Goal: Download file/media

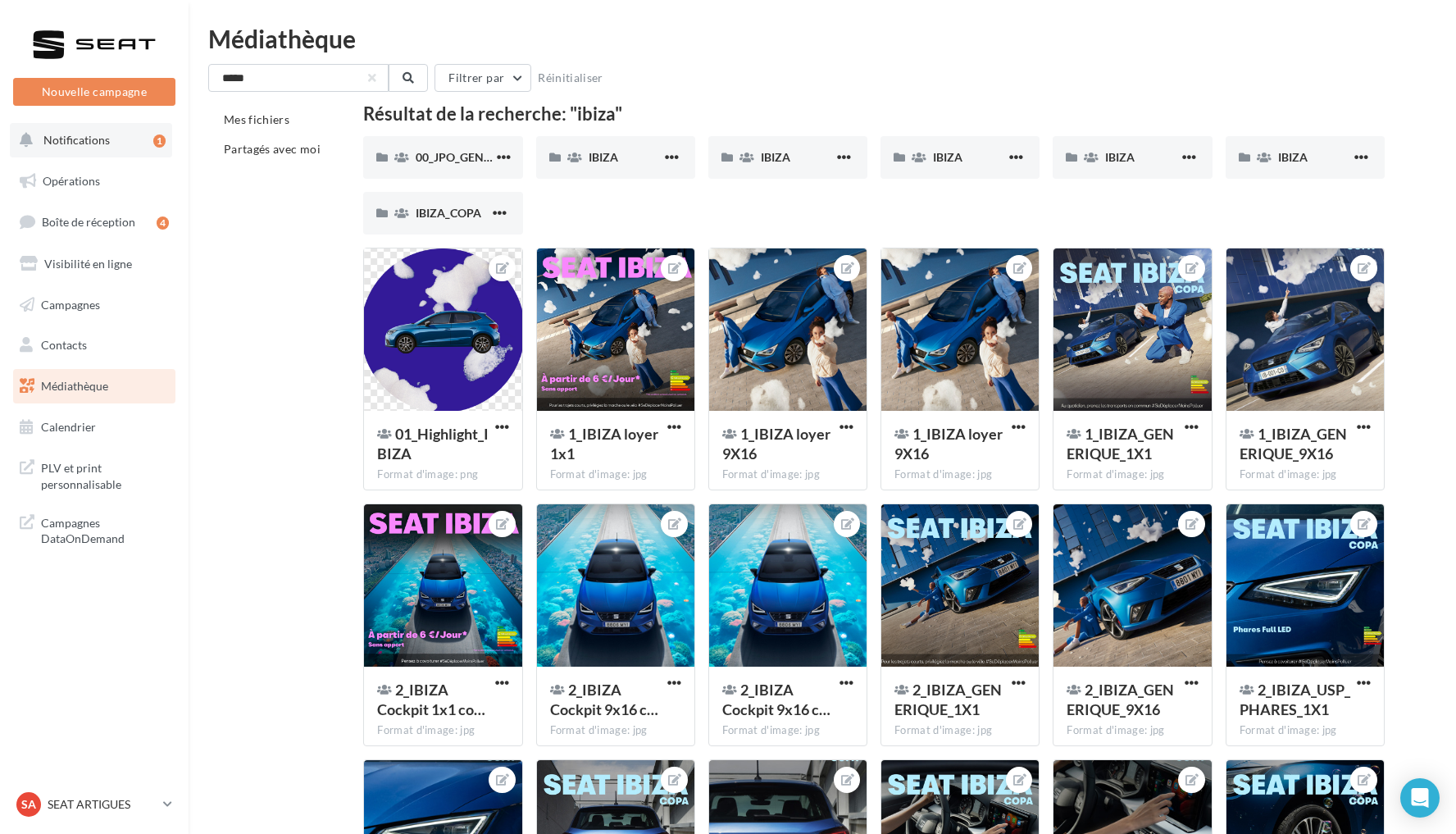
click at [101, 134] on span "Notifications" at bounding box center [76, 140] width 66 height 14
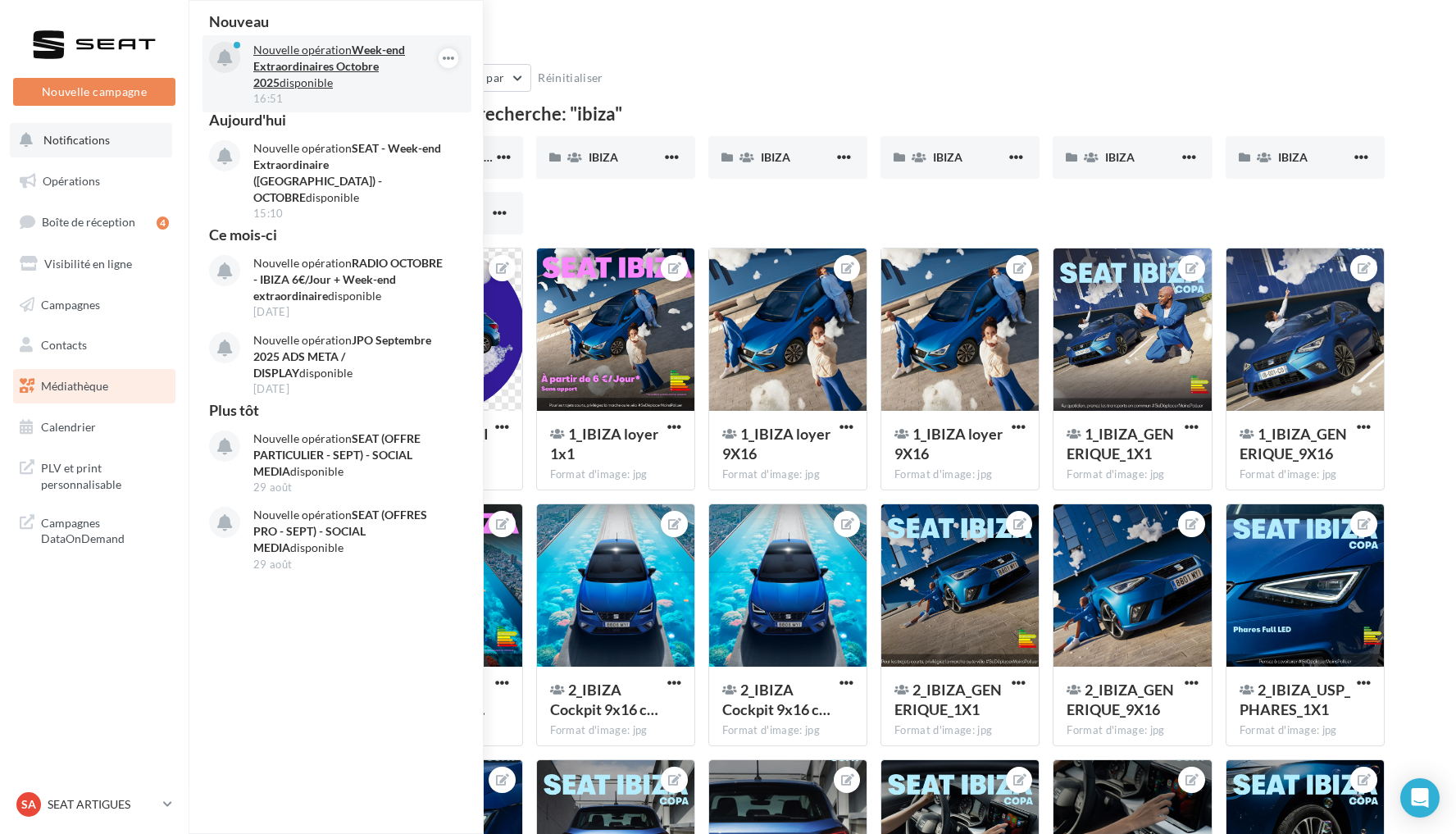
click at [329, 66] on strong "Week-end Extraordinaires Octobre 2025" at bounding box center [329, 66] width 152 height 47
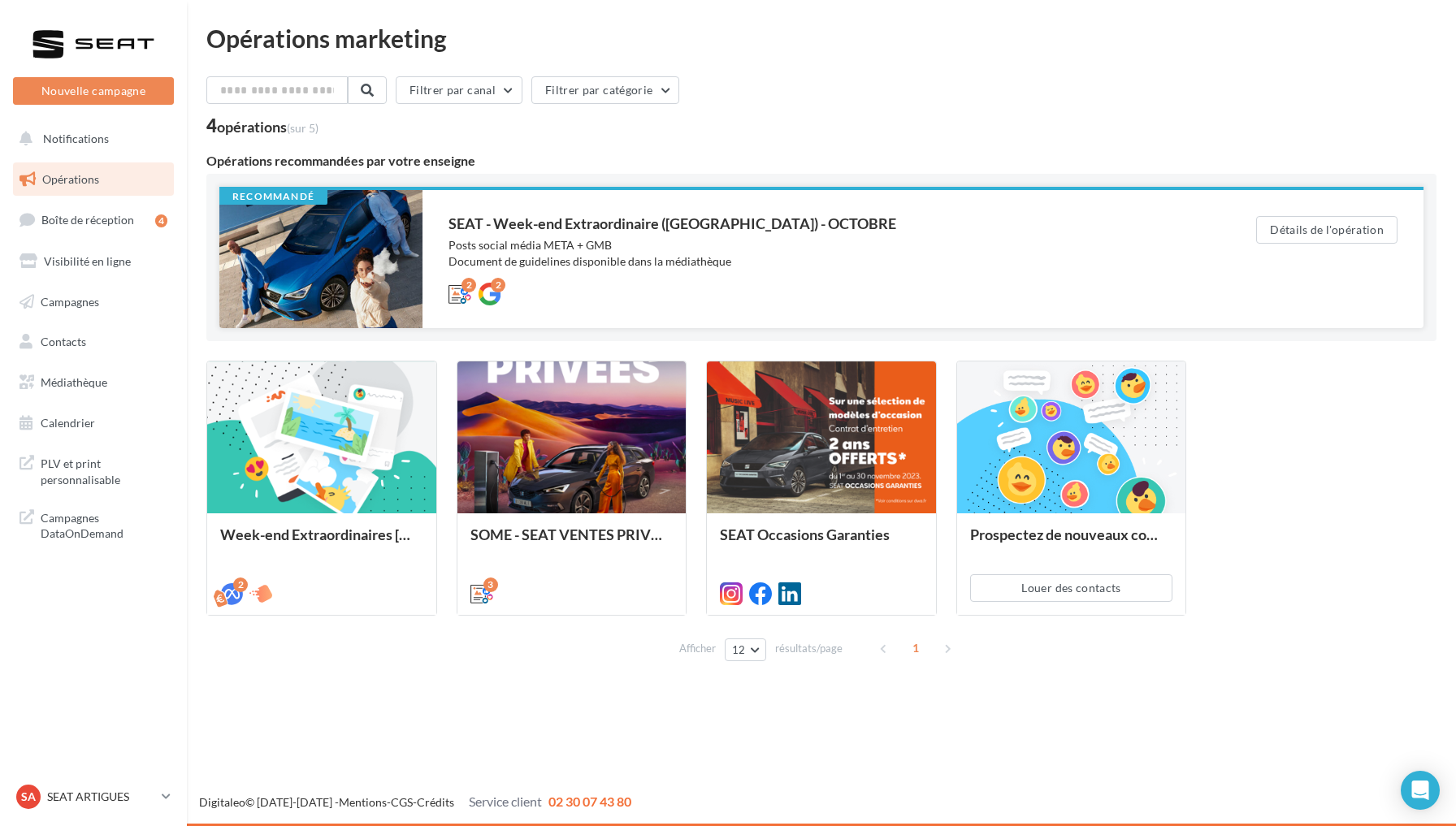
click at [672, 230] on div "SEAT - Week-end Extraordinaire ([GEOGRAPHIC_DATA]) - OCTOBRE" at bounding box center [820, 224] width 742 height 15
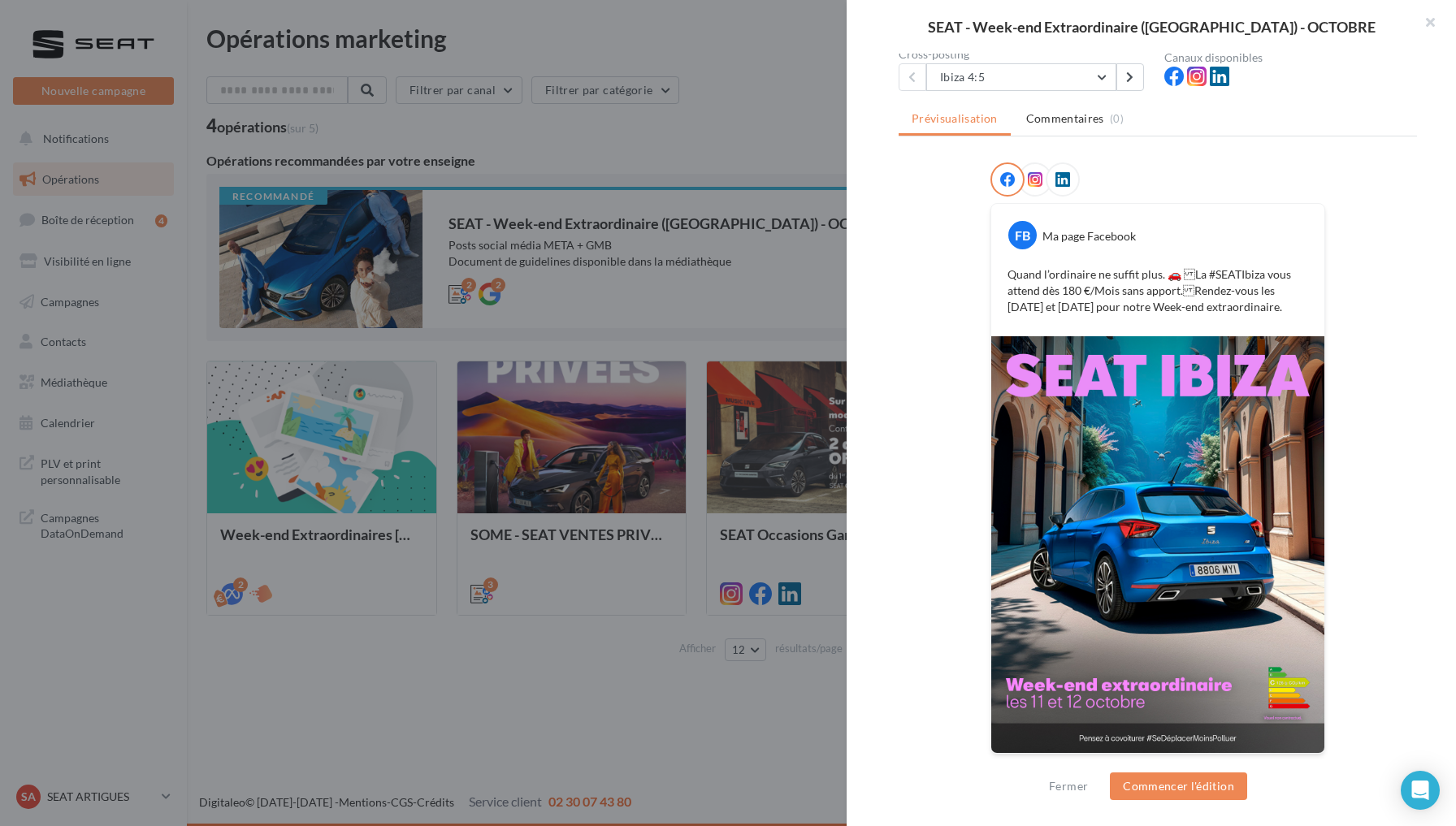
scroll to position [160, 0]
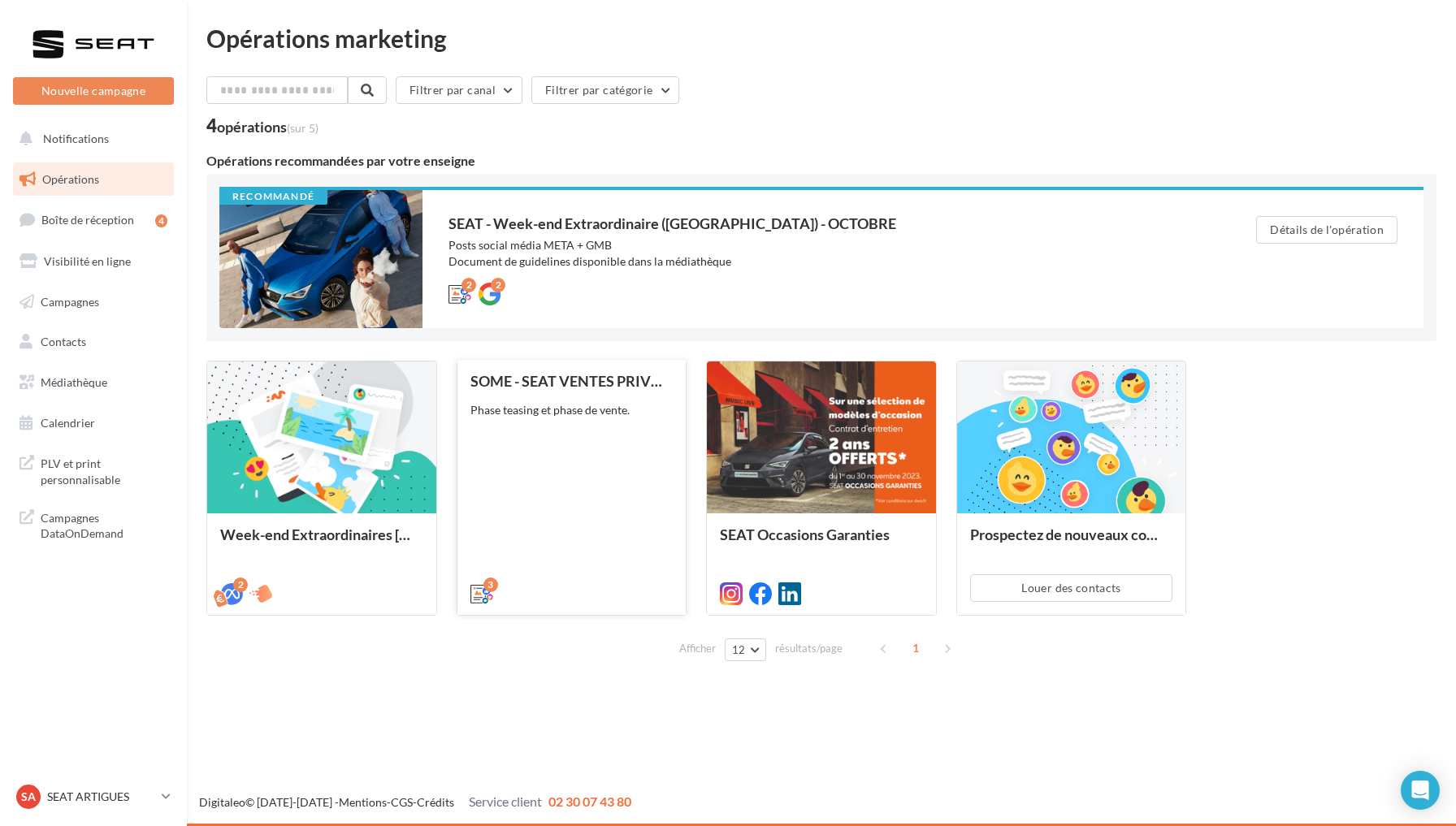
click at [602, 471] on div "SOME - SEAT VENTES PRIVEES Phase teasing et phase de vente." at bounding box center [572, 486] width 203 height 227
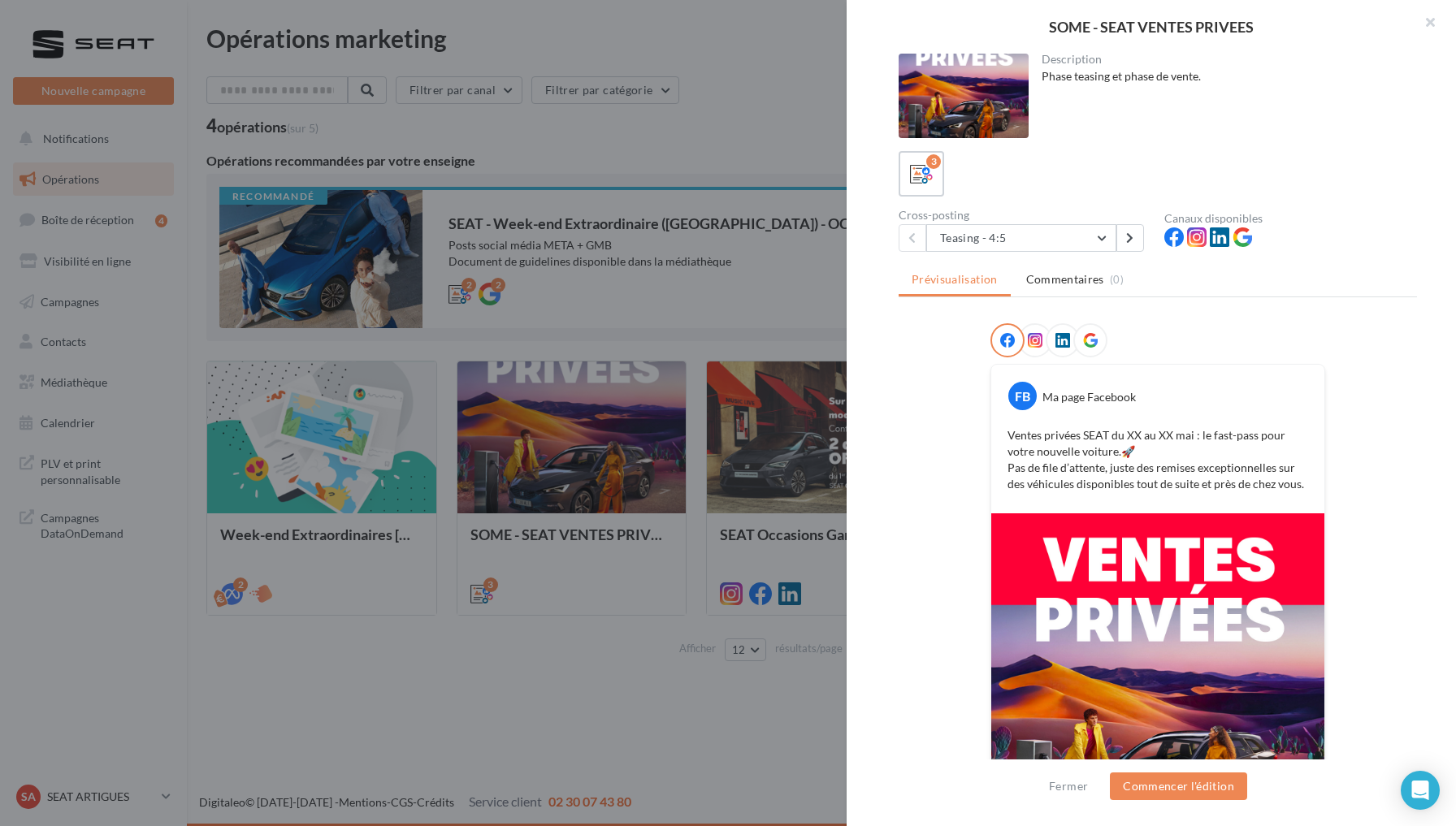
scroll to position [0, 0]
click at [1095, 234] on button "Teasing - 4:5" at bounding box center [1021, 238] width 190 height 28
click at [1095, 233] on button "Teasing - 4:5" at bounding box center [1021, 238] width 190 height 28
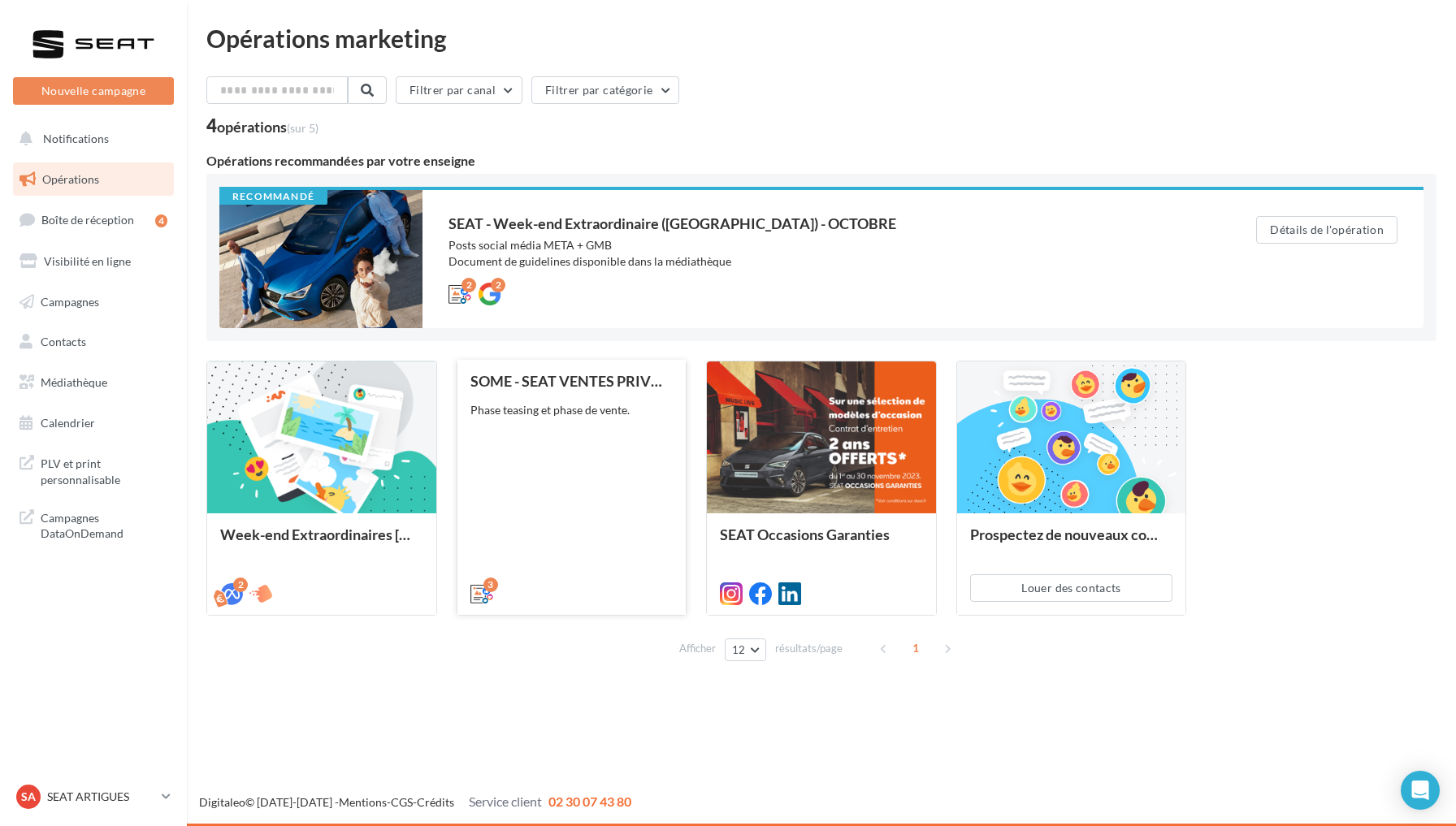
click at [628, 517] on div "SOME - SEAT VENTES PRIVEES Phase teasing et phase de vente." at bounding box center [572, 486] width 203 height 227
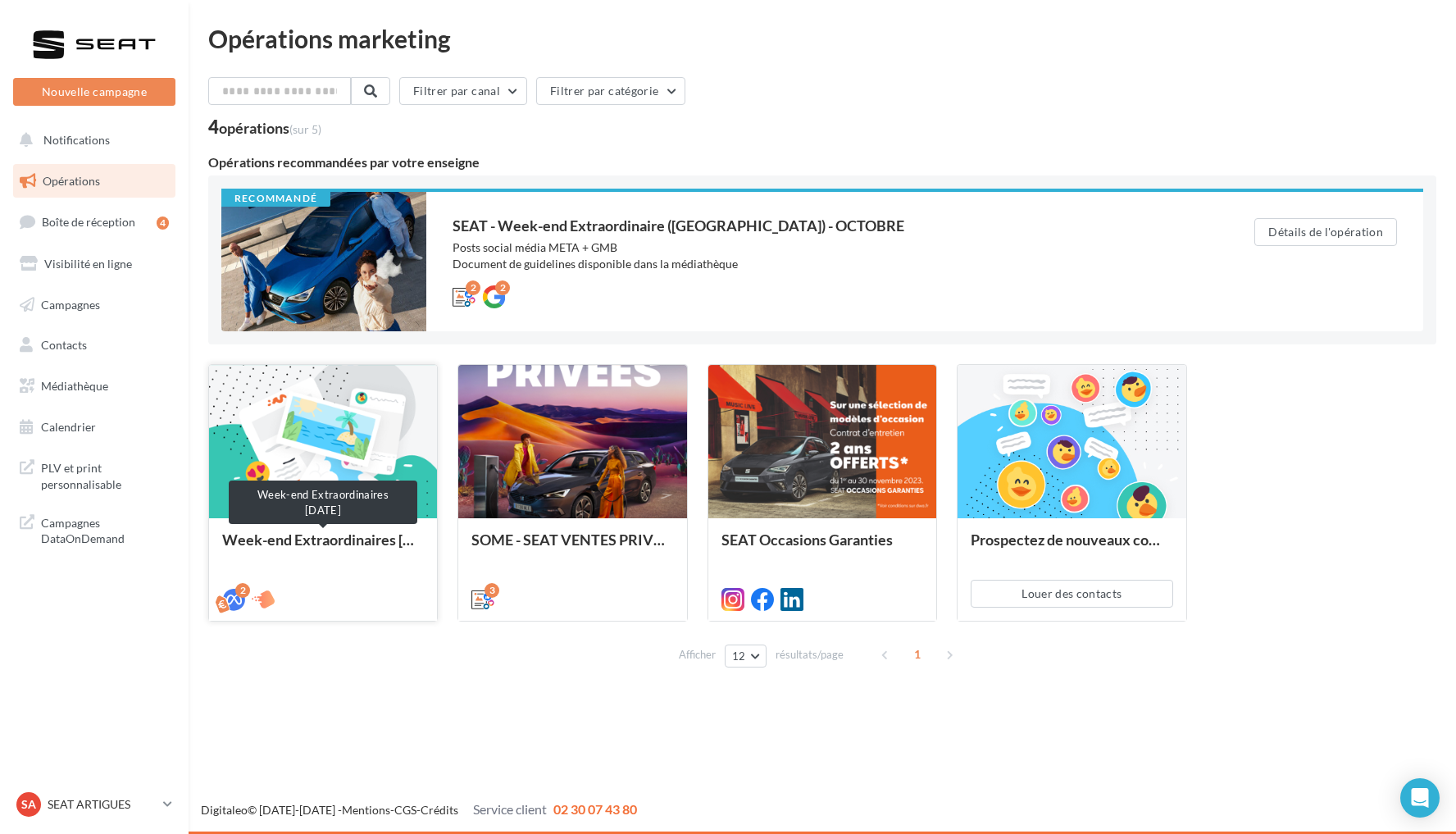
click at [334, 545] on div "Week-end Extraordinaires Octobre 2025" at bounding box center [323, 547] width 202 height 32
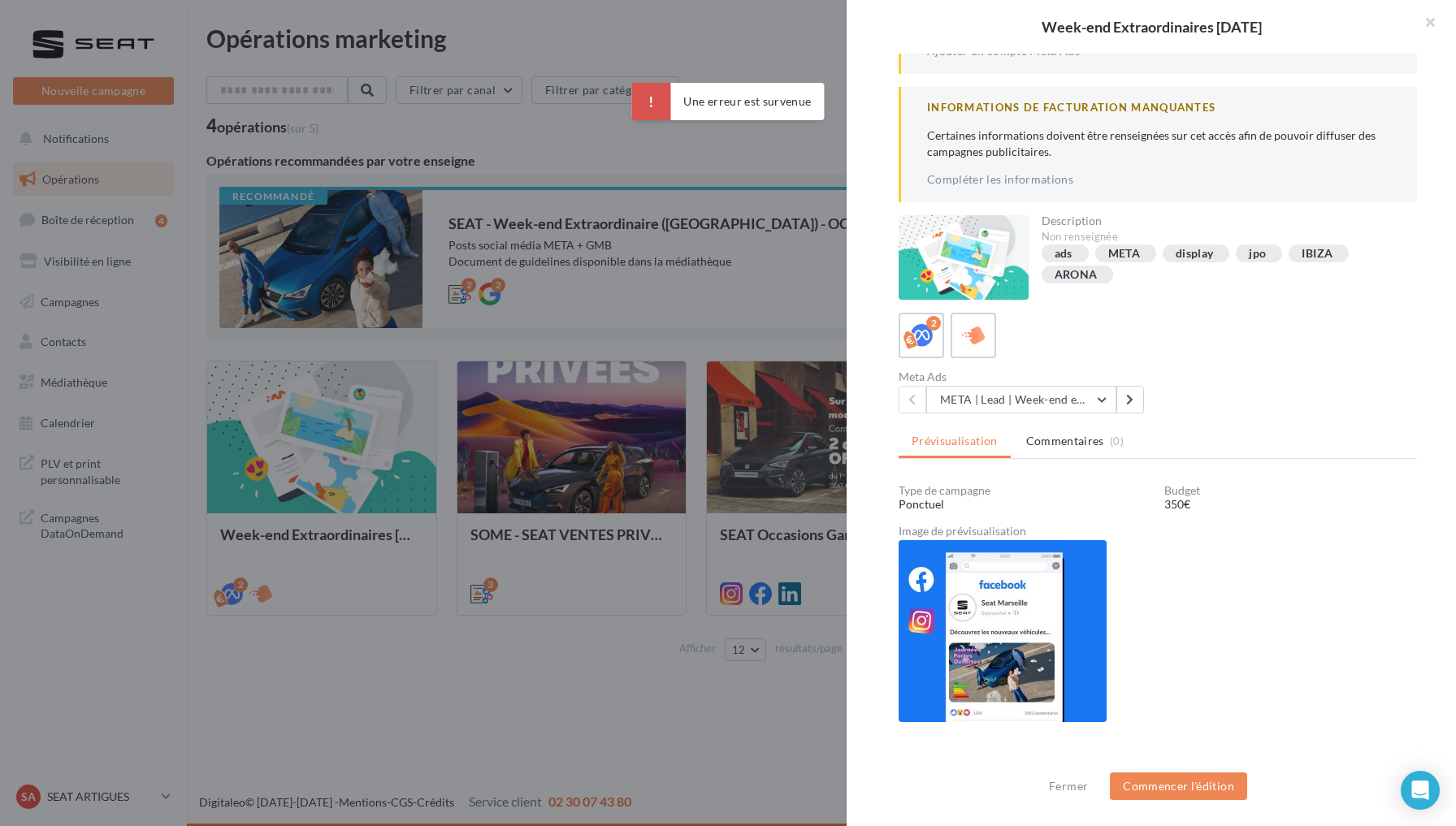
scroll to position [4, 0]
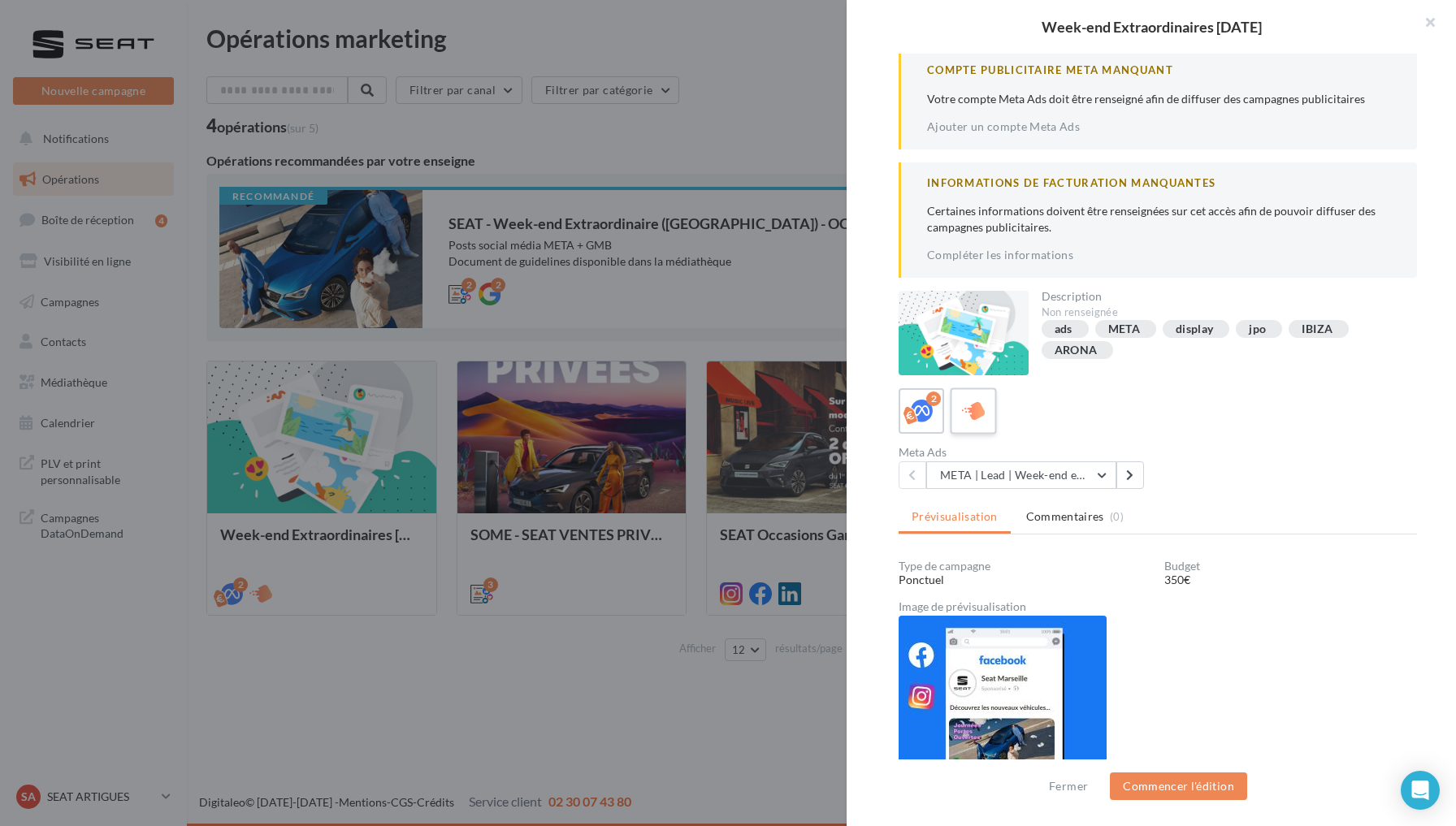
click at [968, 410] on icon at bounding box center [974, 411] width 24 height 24
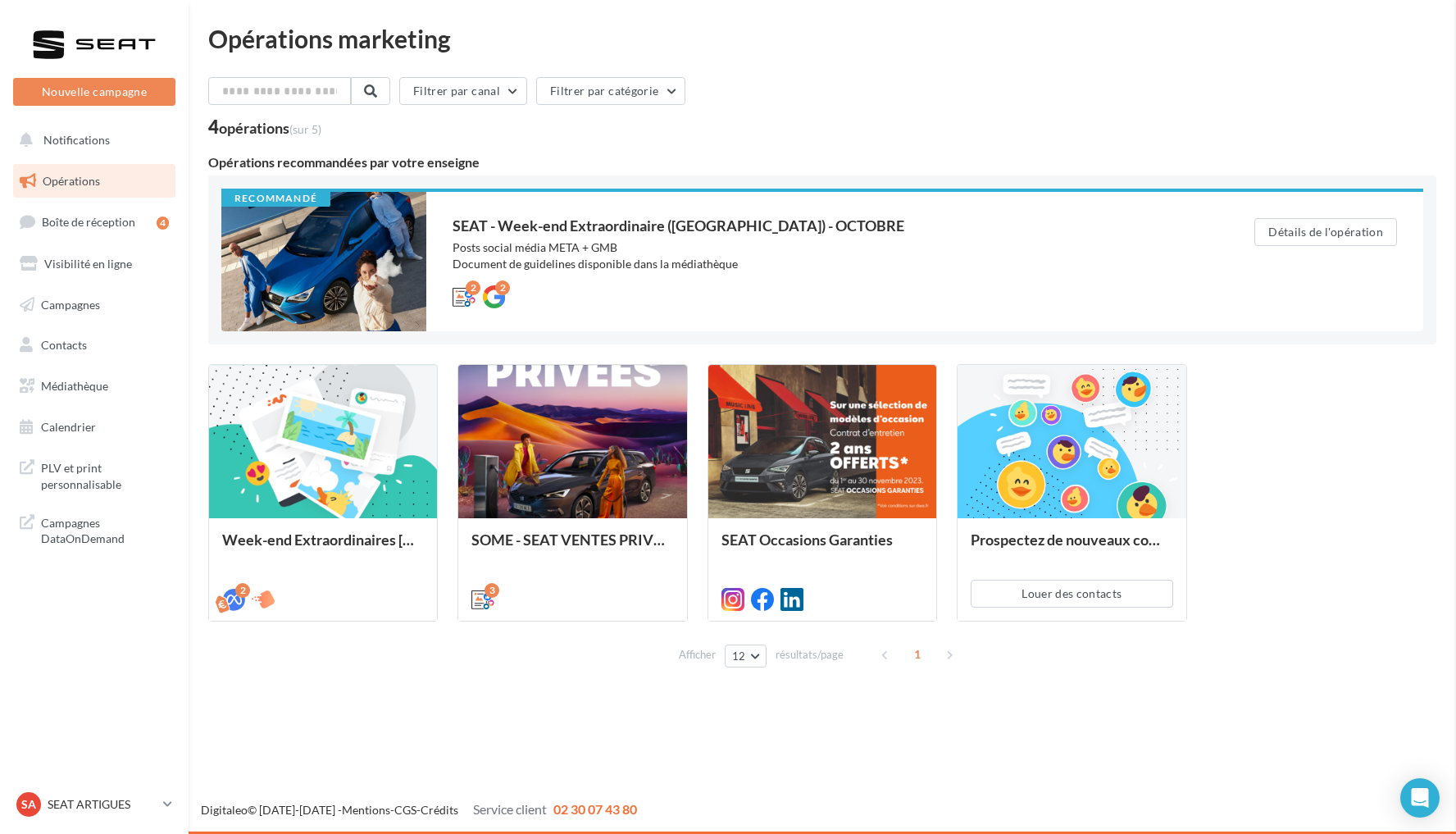
click at [561, 687] on div "Week-end Extraordinaires Octobre 2025 Informations de Facturation manquantes Ce…" at bounding box center [822, 687] width 1228 height 0
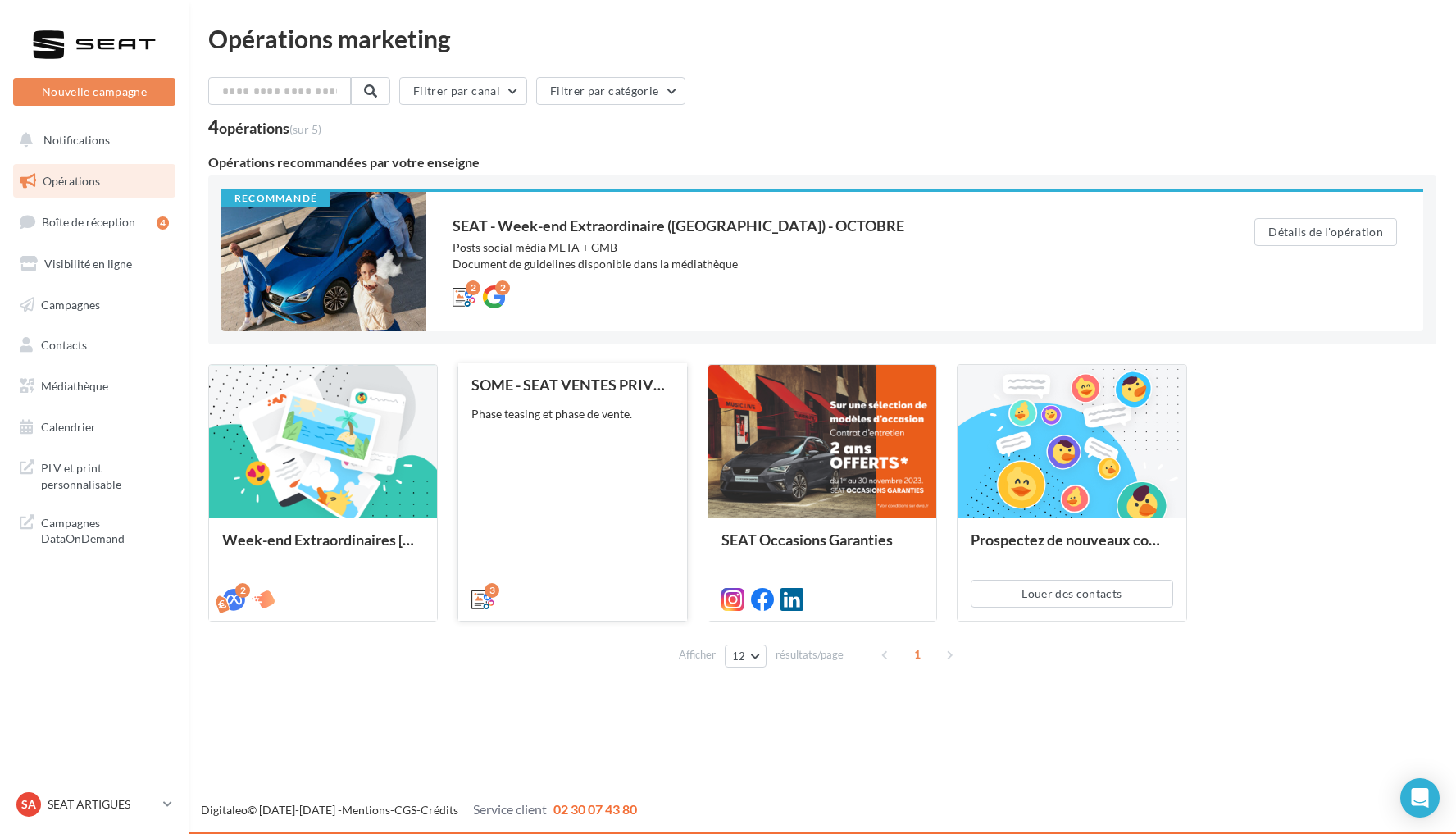
click at [575, 493] on div "SOME - SEAT VENTES PRIVEES Phase teasing et phase de vente." at bounding box center [572, 491] width 202 height 229
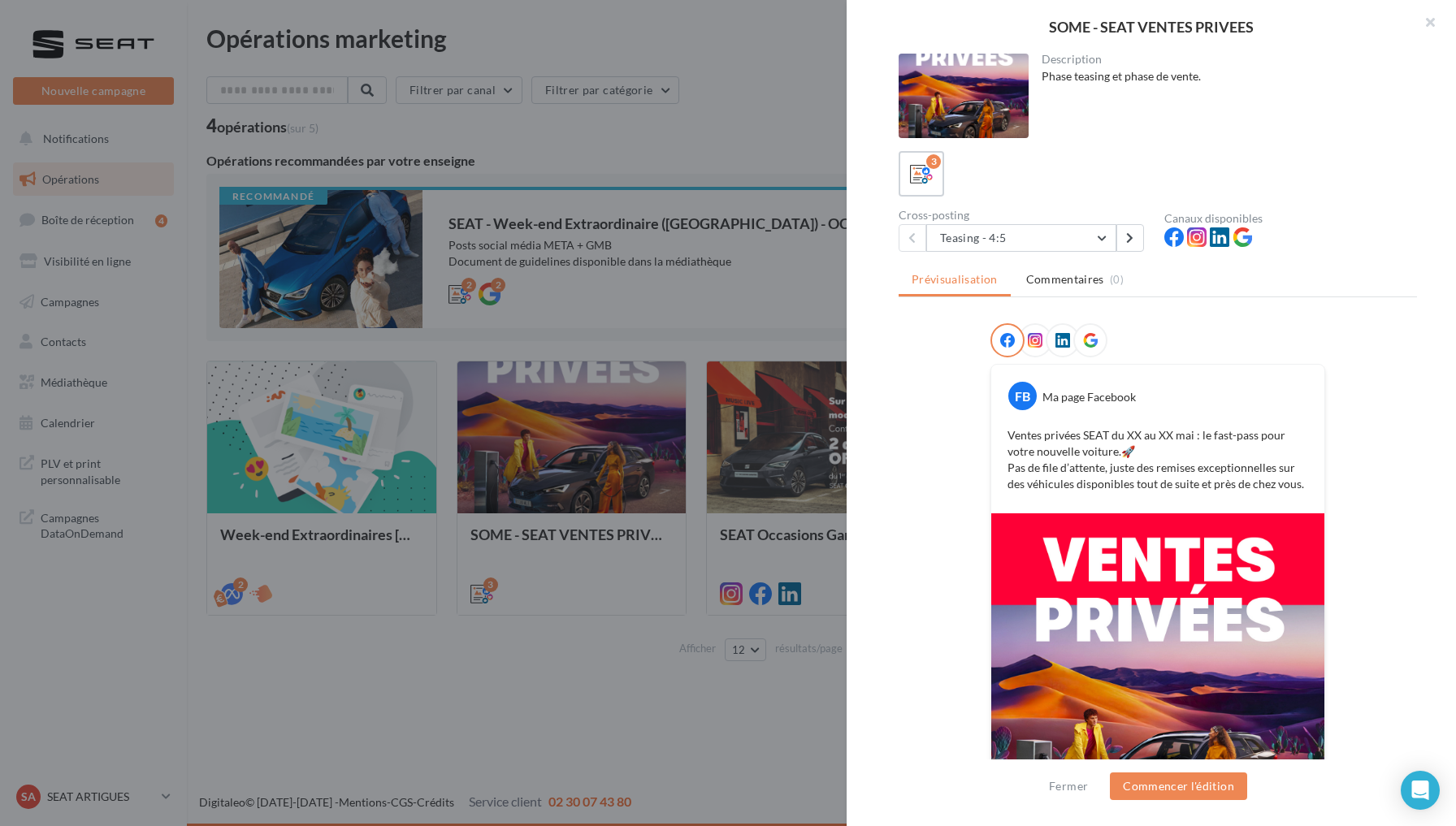
scroll to position [0, 0]
click at [1028, 341] on icon at bounding box center [1035, 341] width 15 height 15
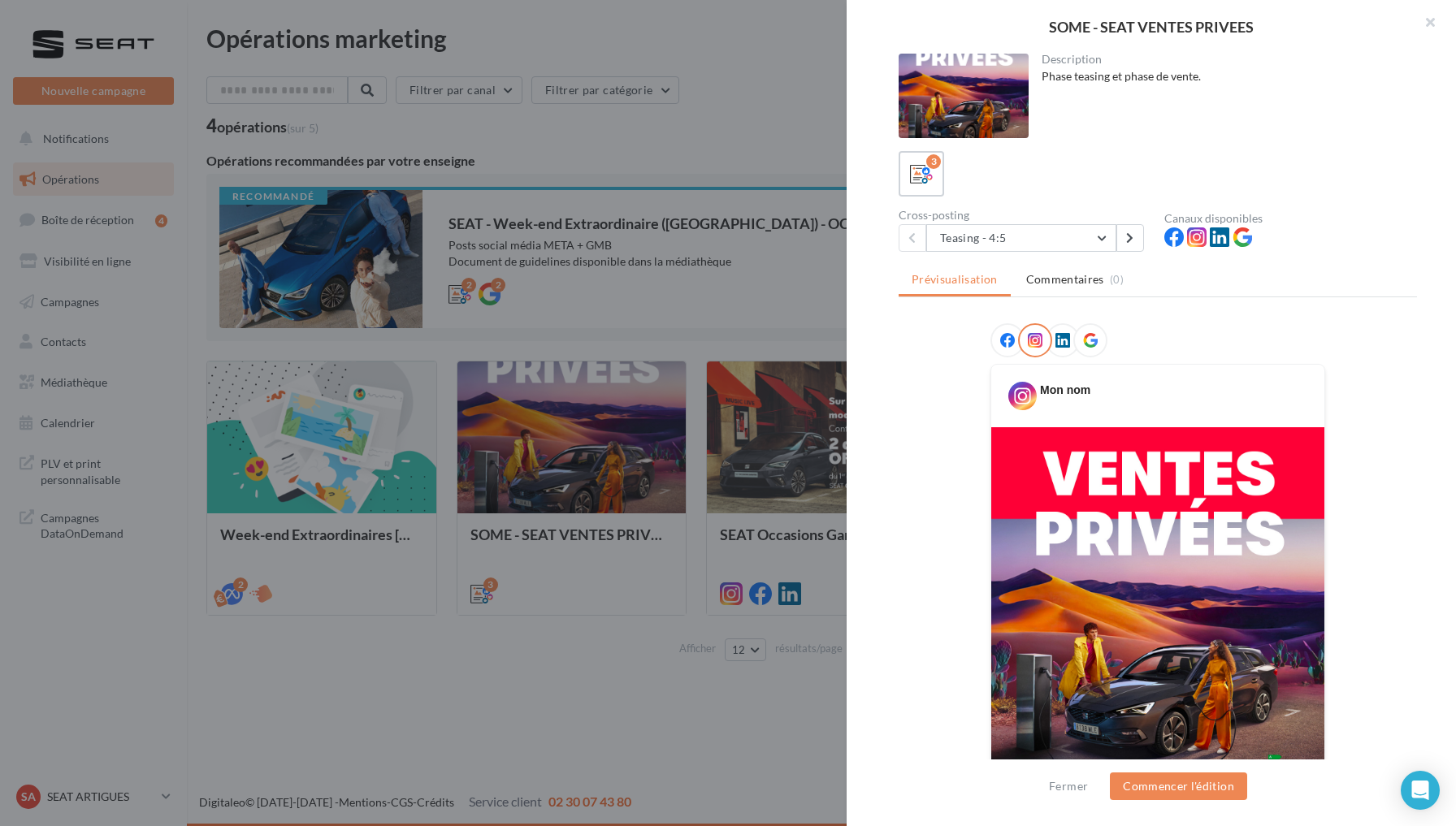
click at [1086, 344] on icon at bounding box center [1091, 341] width 15 height 15
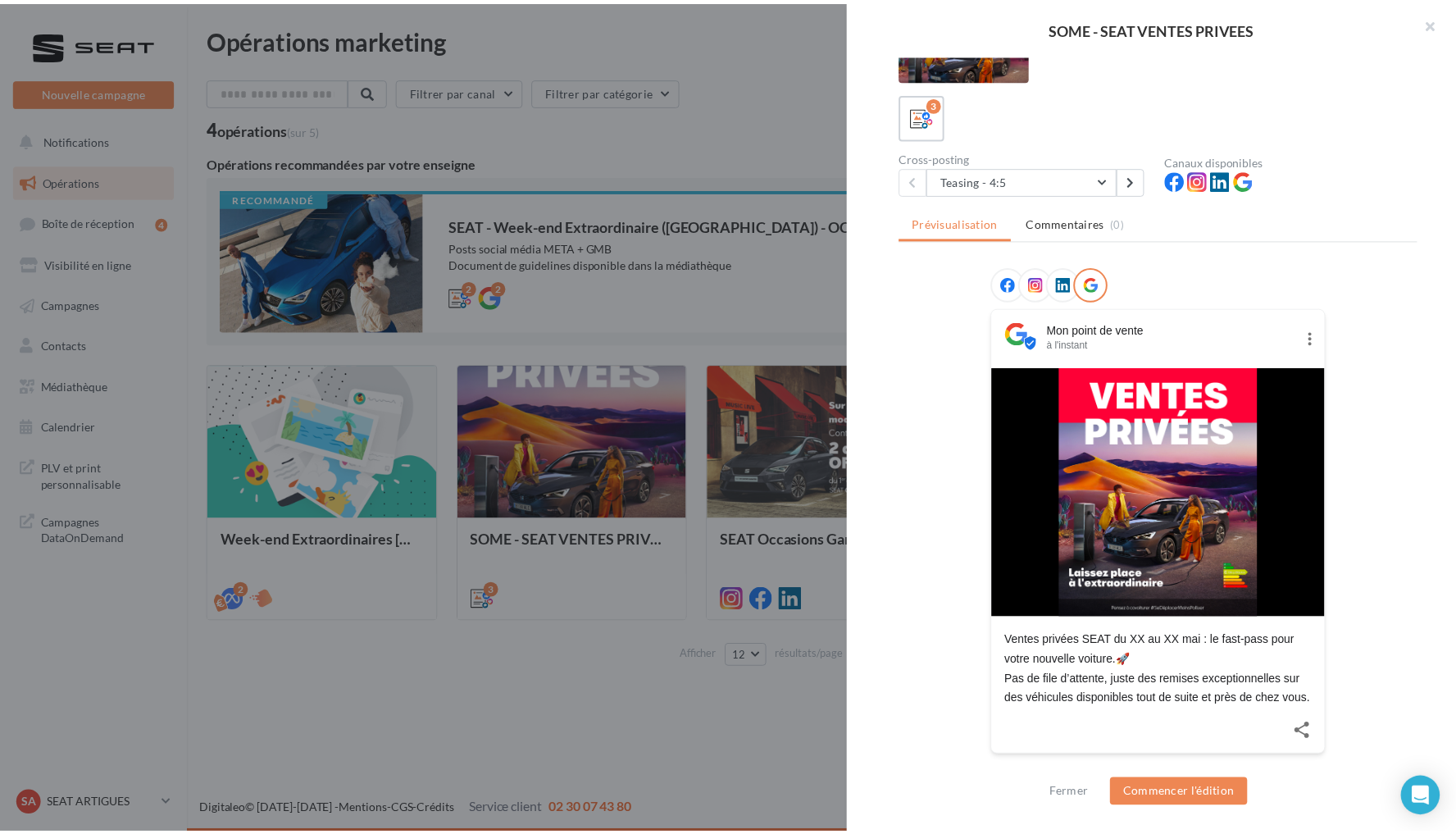
scroll to position [75, 0]
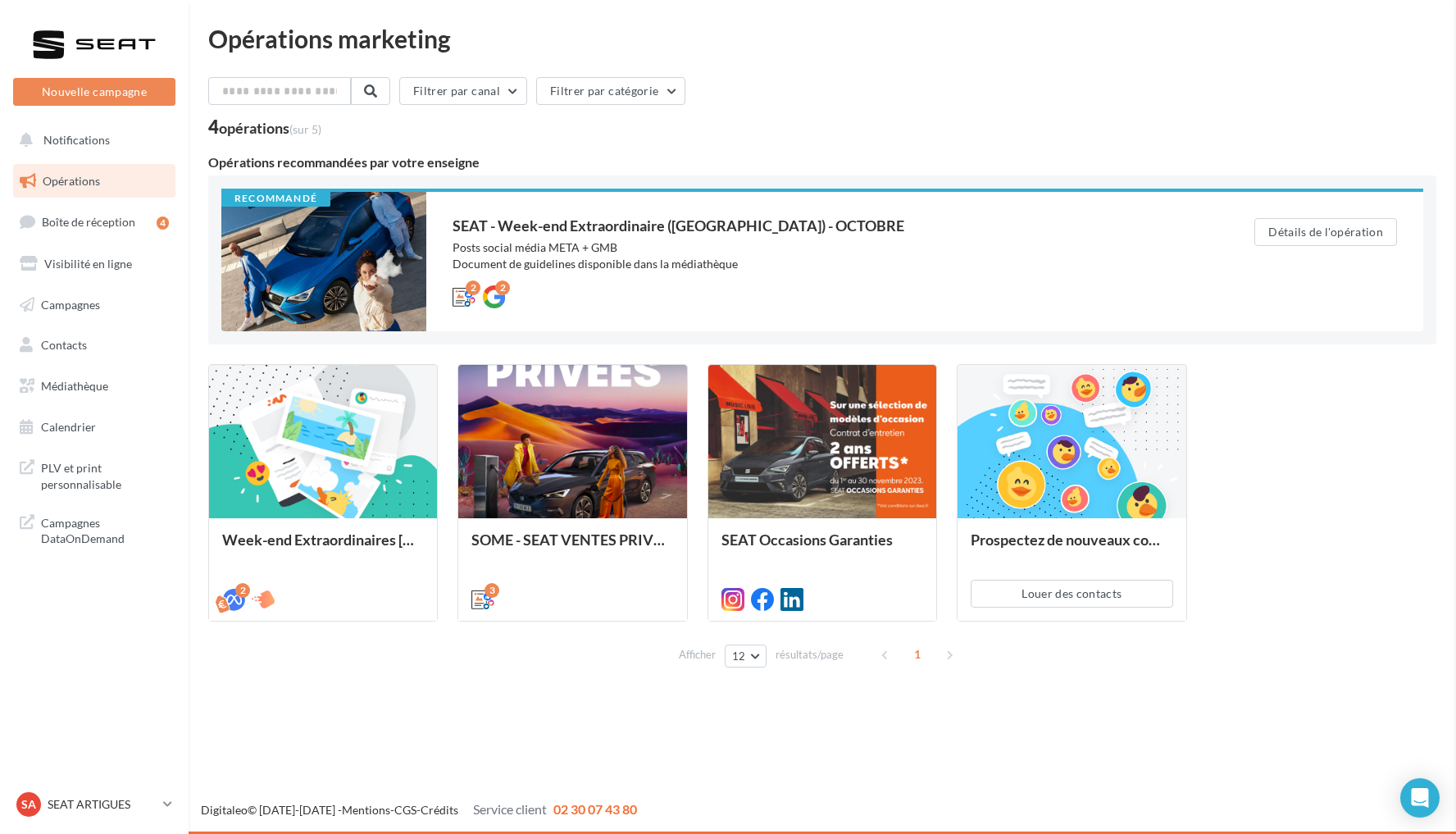
click at [633, 687] on div "SOME - SEAT VENTES PRIVEES Description Phase teasing et phase de vente. 3 Cross…" at bounding box center [822, 687] width 1228 height 0
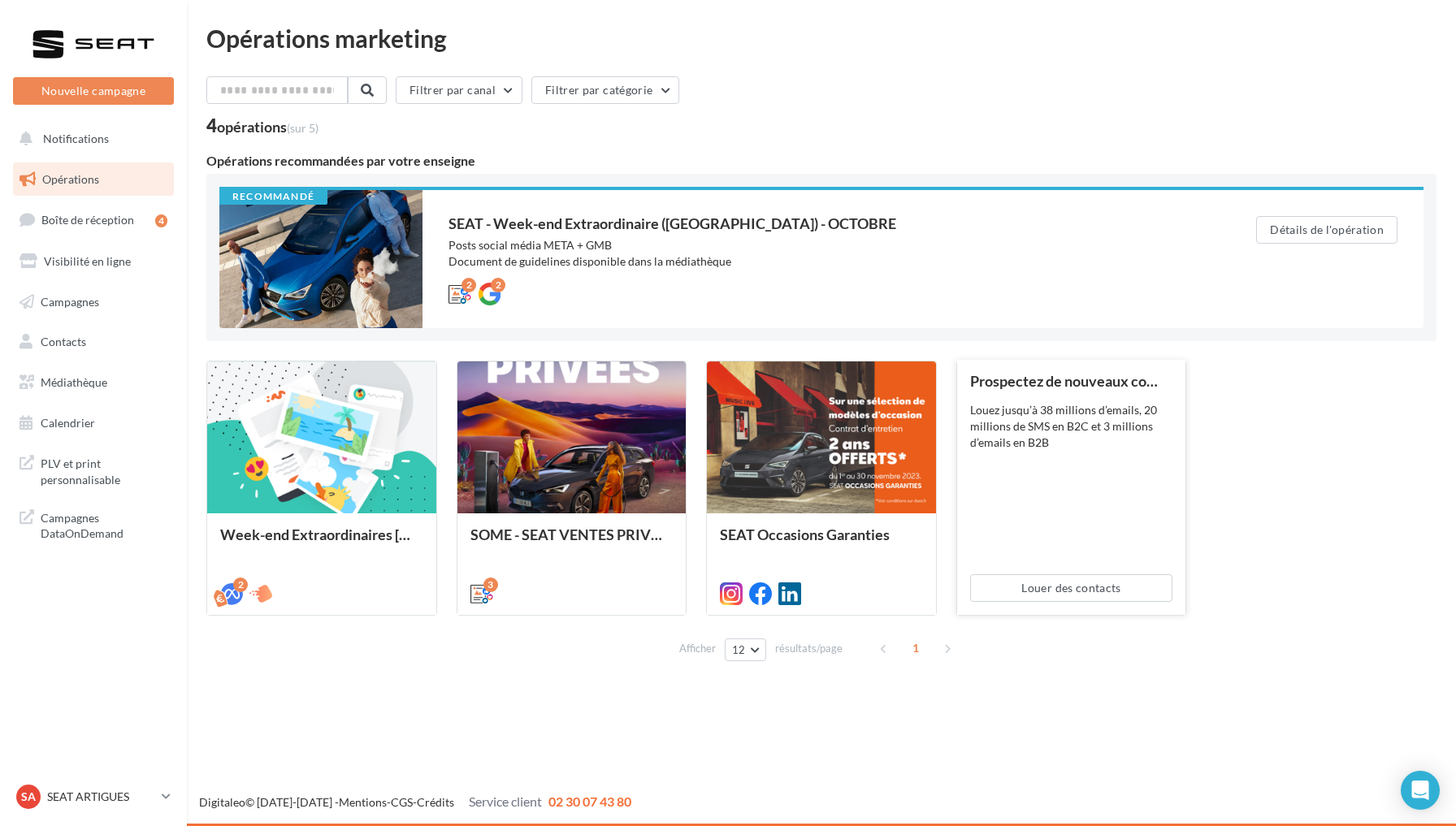
scroll to position [0, 0]
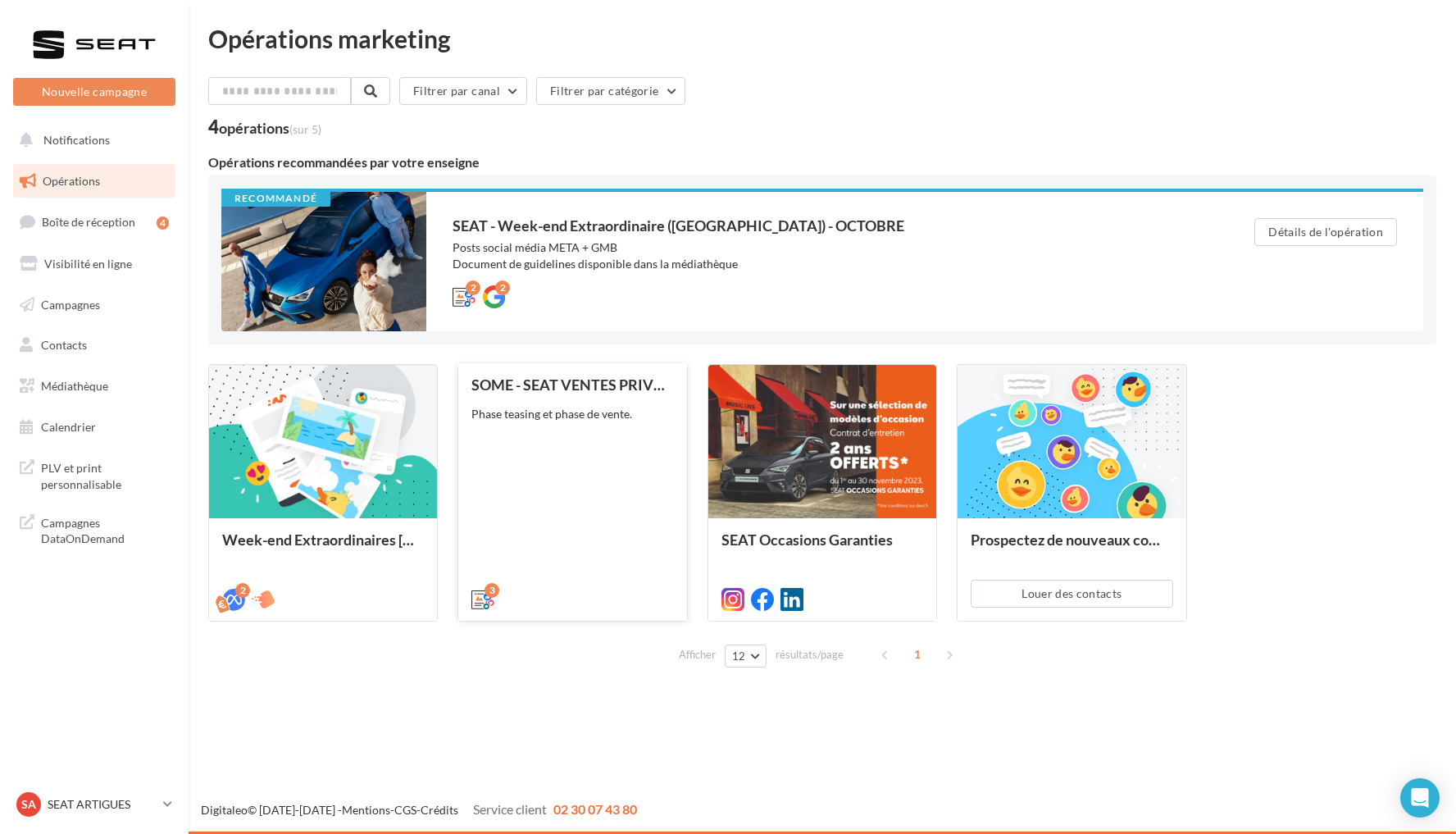
click at [591, 482] on div "SOME - SEAT VENTES PRIVEES Phase teasing et phase de vente." at bounding box center [572, 491] width 202 height 229
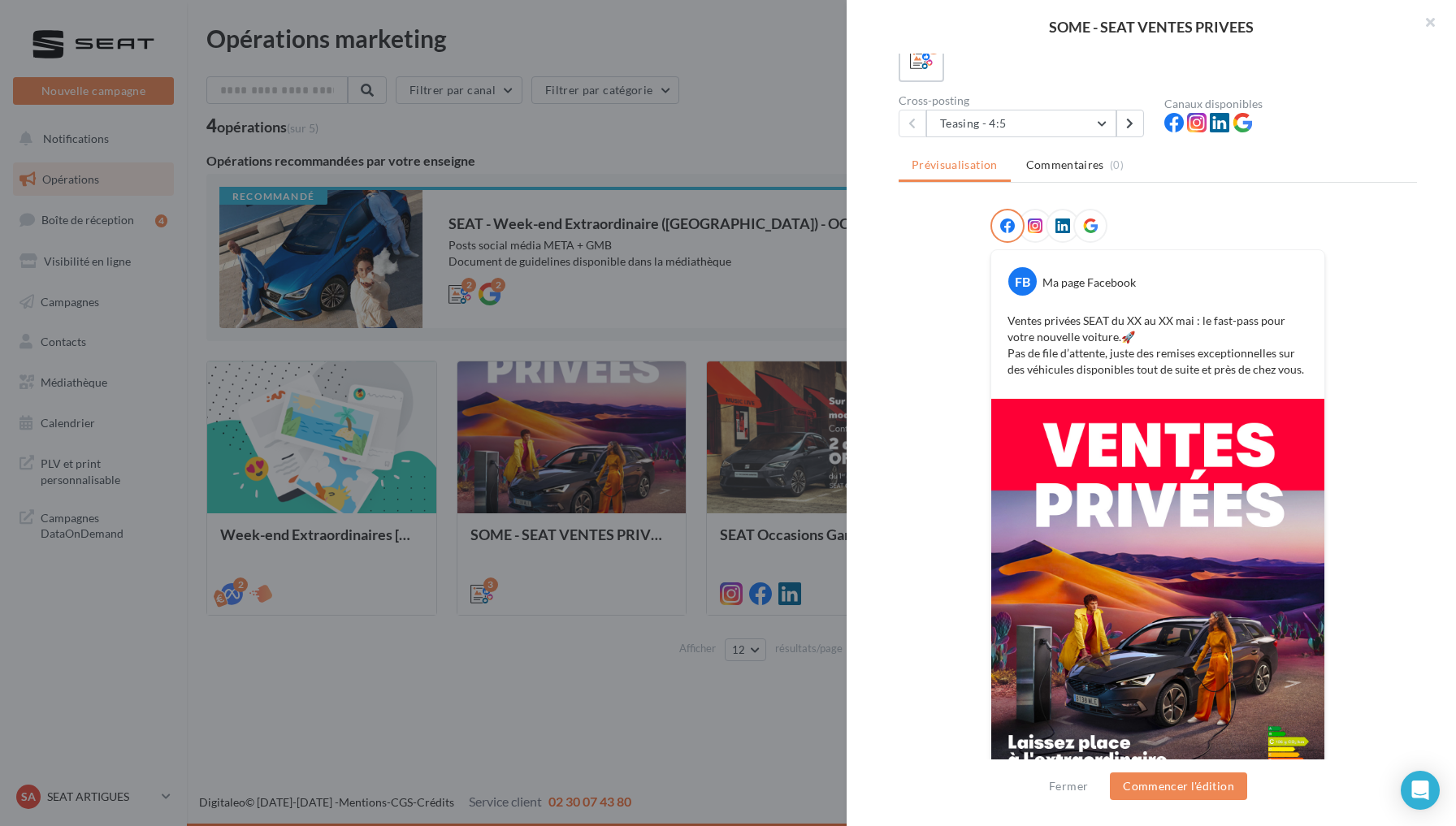
scroll to position [79, 0]
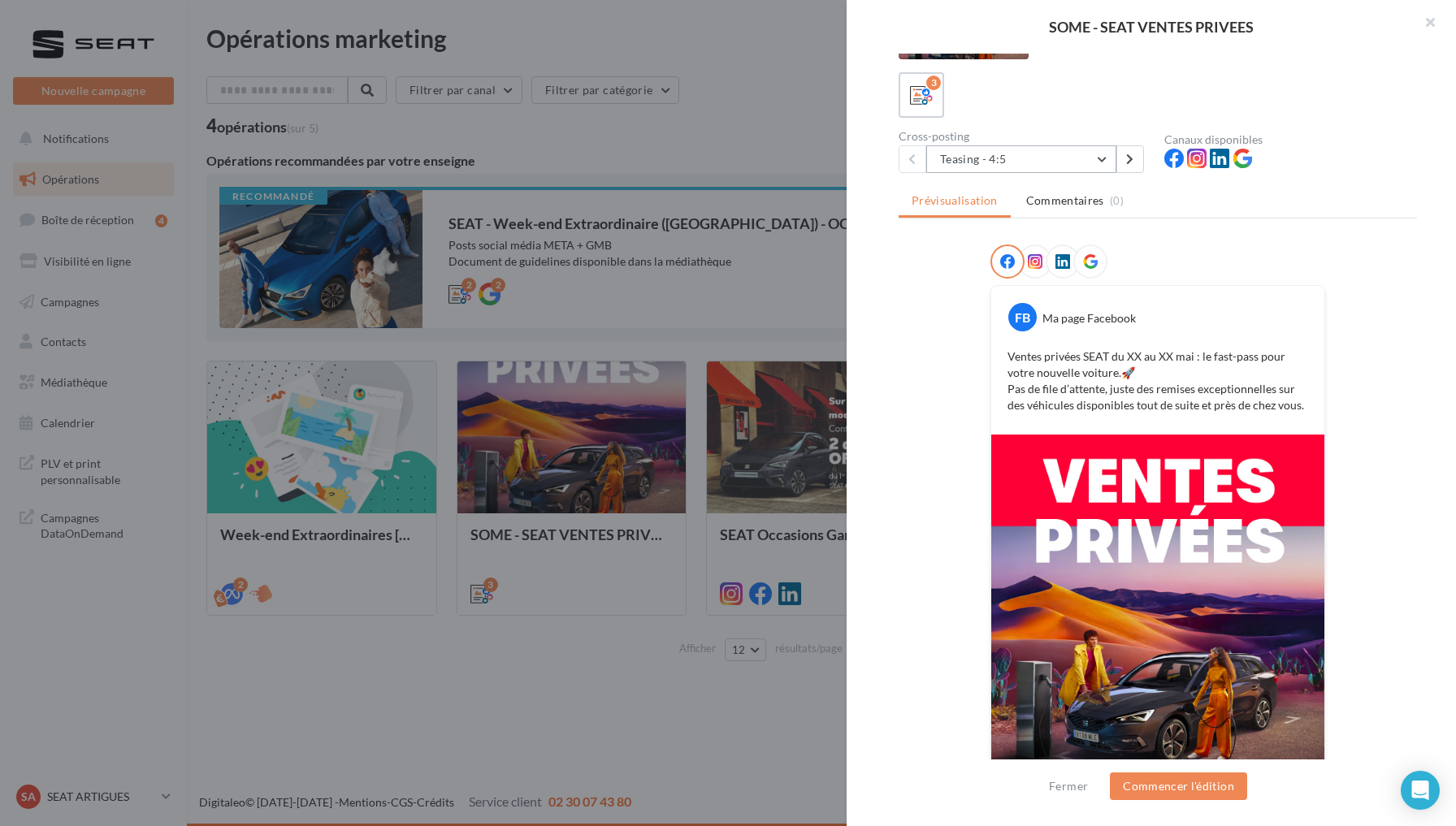
click at [1096, 167] on button "Teasing - 4:5" at bounding box center [1021, 160] width 190 height 28
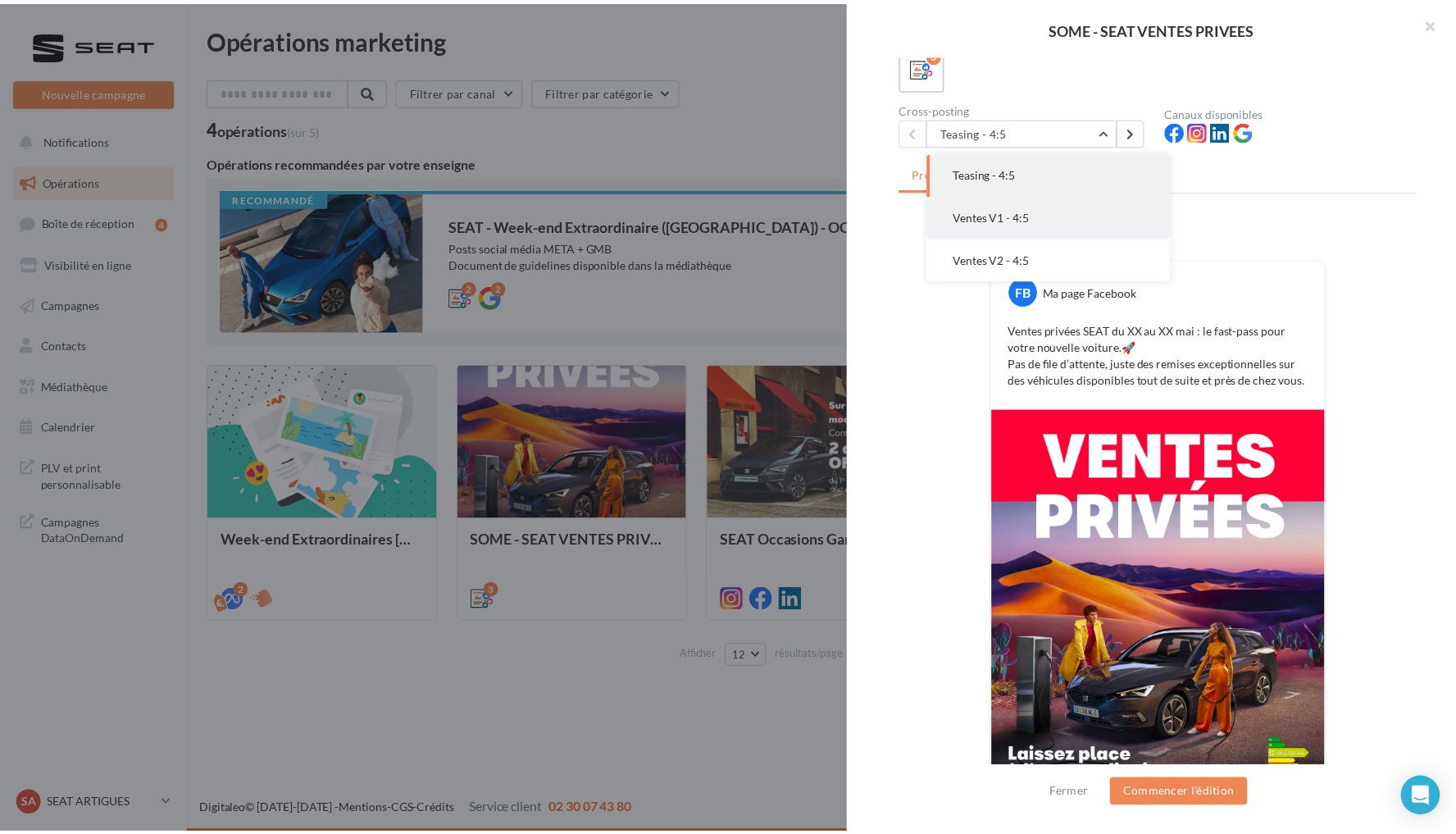
scroll to position [115, 0]
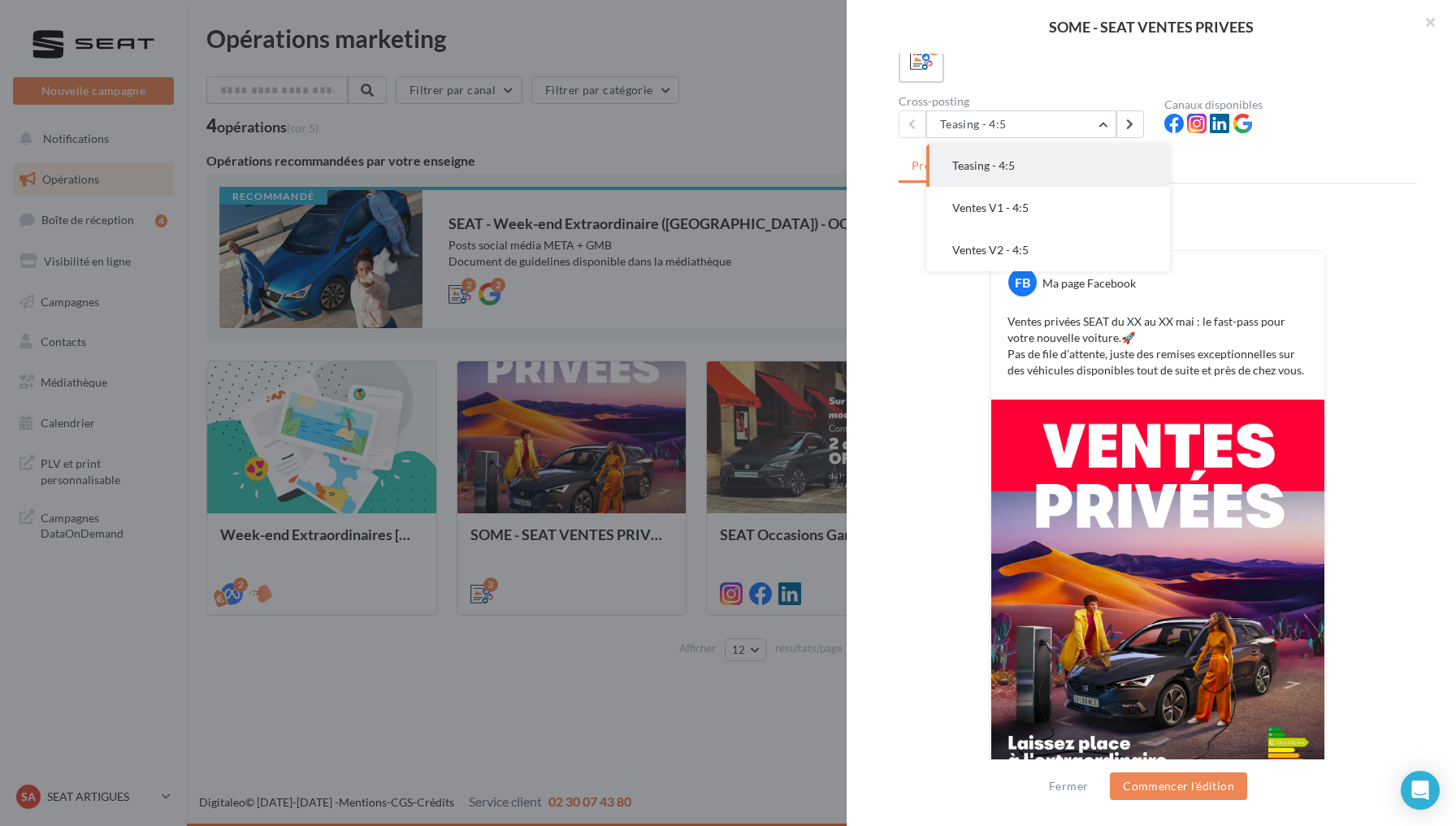
click at [775, 160] on div at bounding box center [728, 413] width 1456 height 826
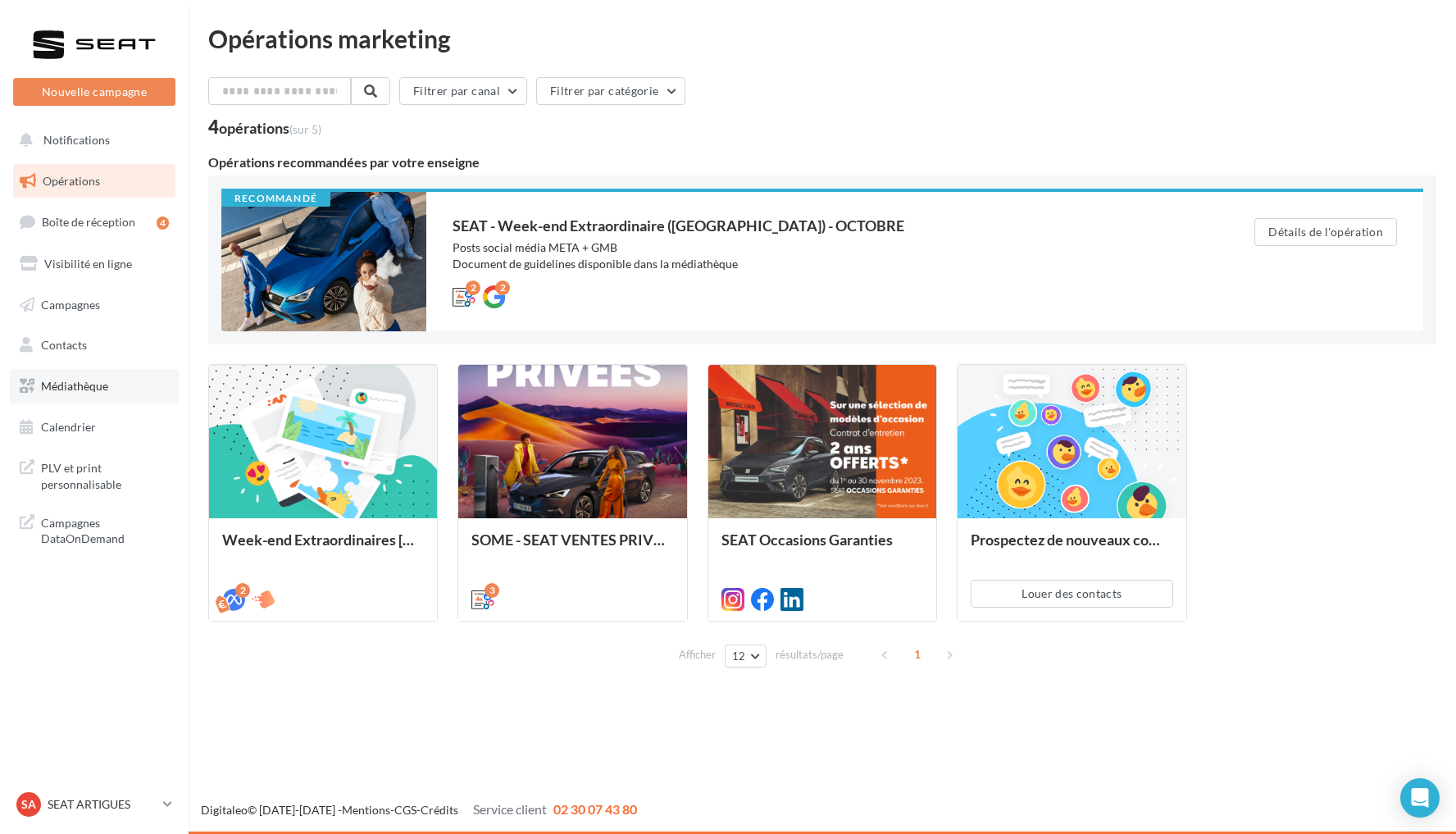
click at [96, 379] on span "Médiathèque" at bounding box center [74, 385] width 67 height 14
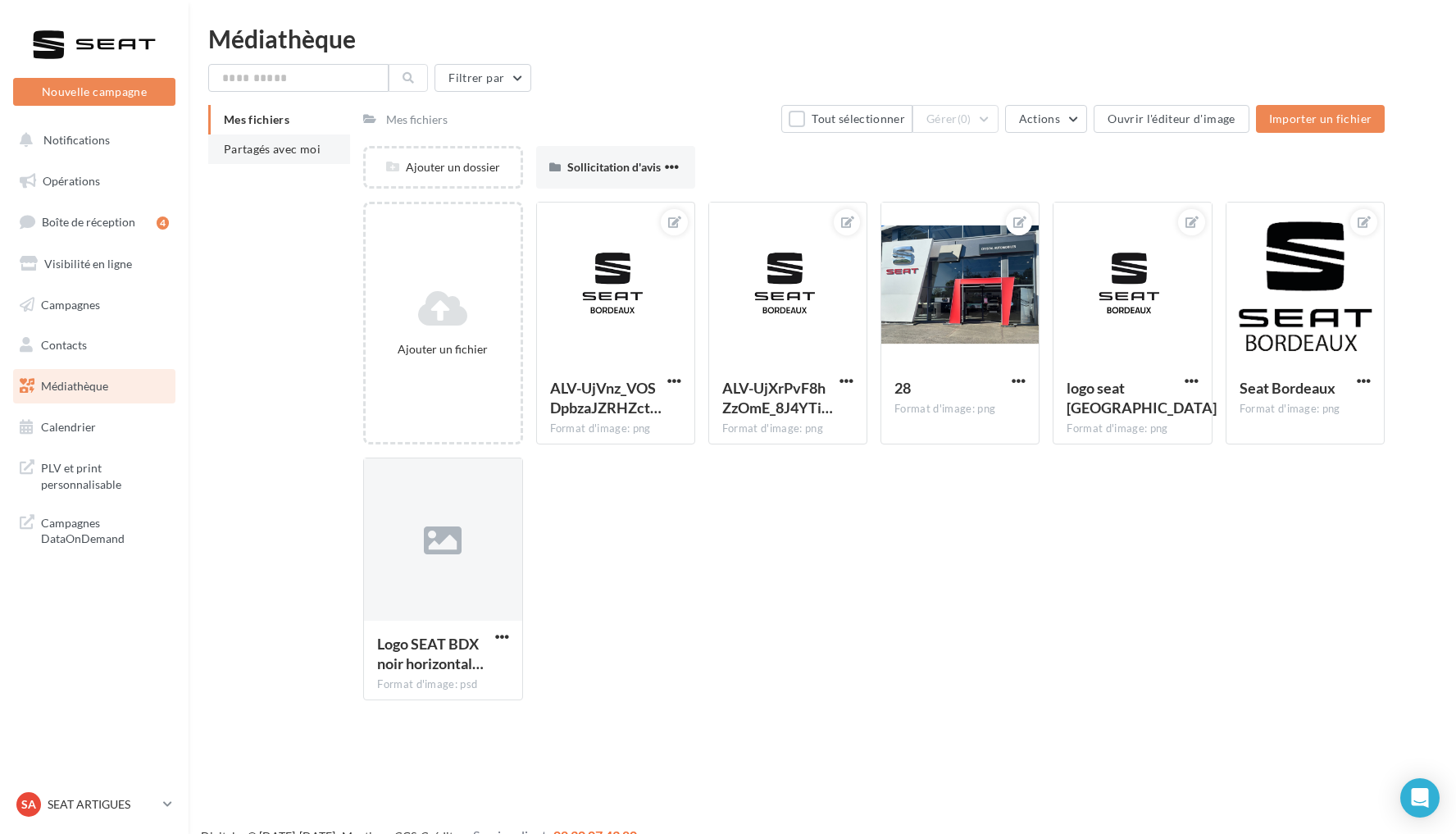
click at [287, 162] on li "Partagés avec moi" at bounding box center [279, 150] width 142 height 30
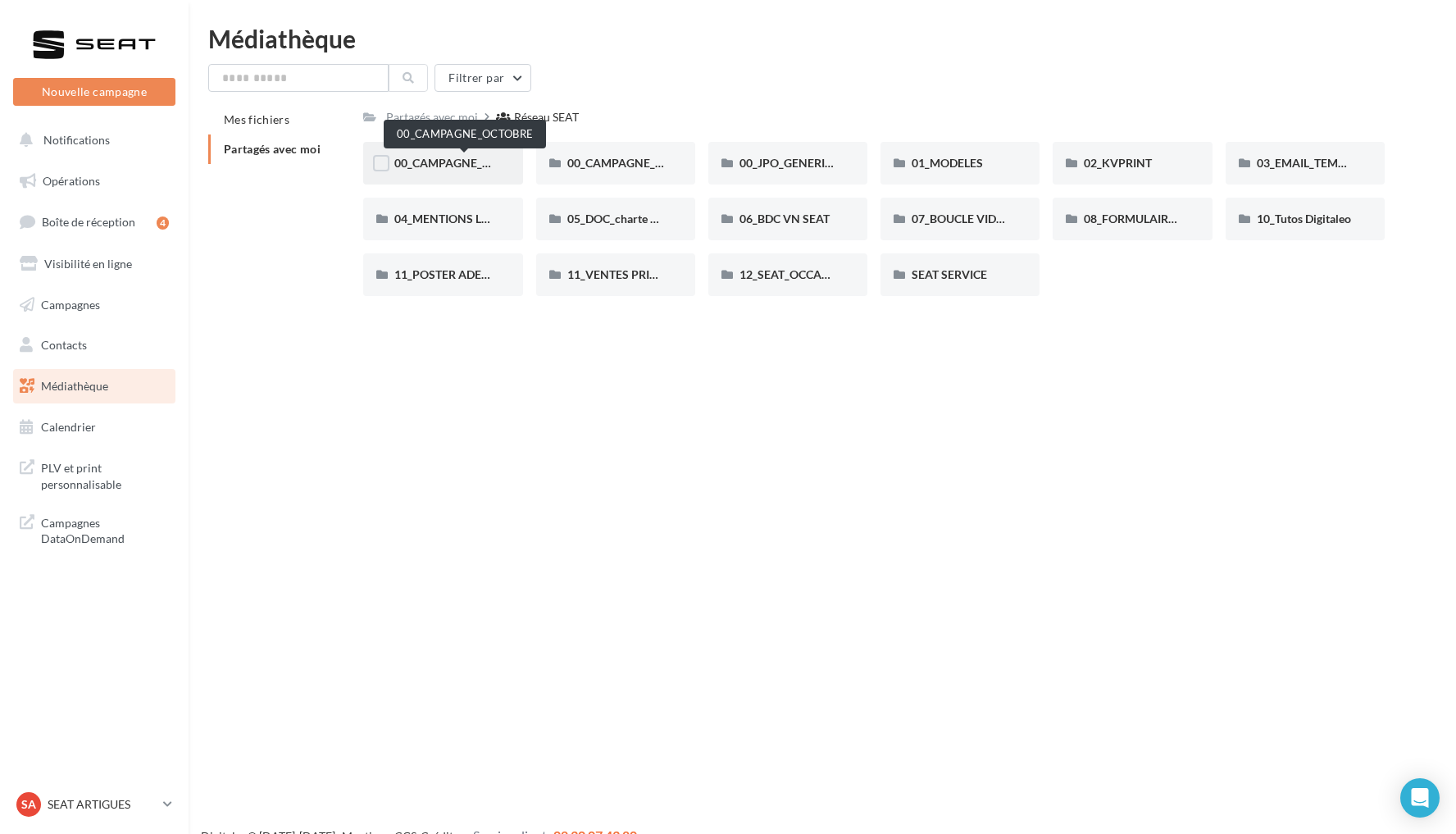
click at [467, 161] on span "00_CAMPAGNE_OCTOBRE" at bounding box center [464, 163] width 140 height 14
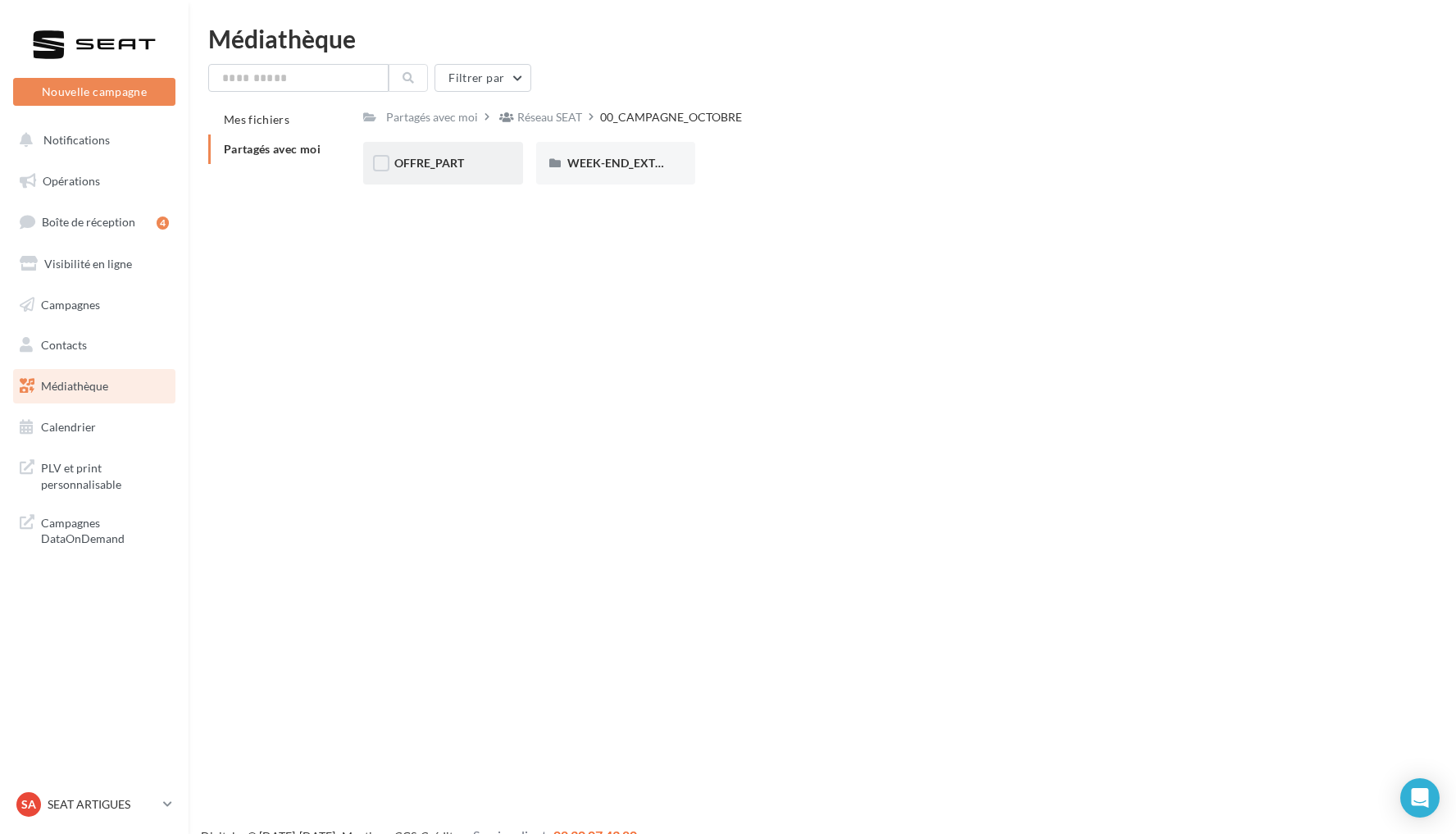
click at [470, 164] on div "OFFRE_PART" at bounding box center [443, 164] width 97 height 17
click at [733, 123] on div "00_CAMPAGNE_OCTOBRE" at bounding box center [674, 117] width 142 height 17
click at [659, 155] on div "WEEK-END_EXTRAORDINAIRE" at bounding box center [615, 164] width 97 height 17
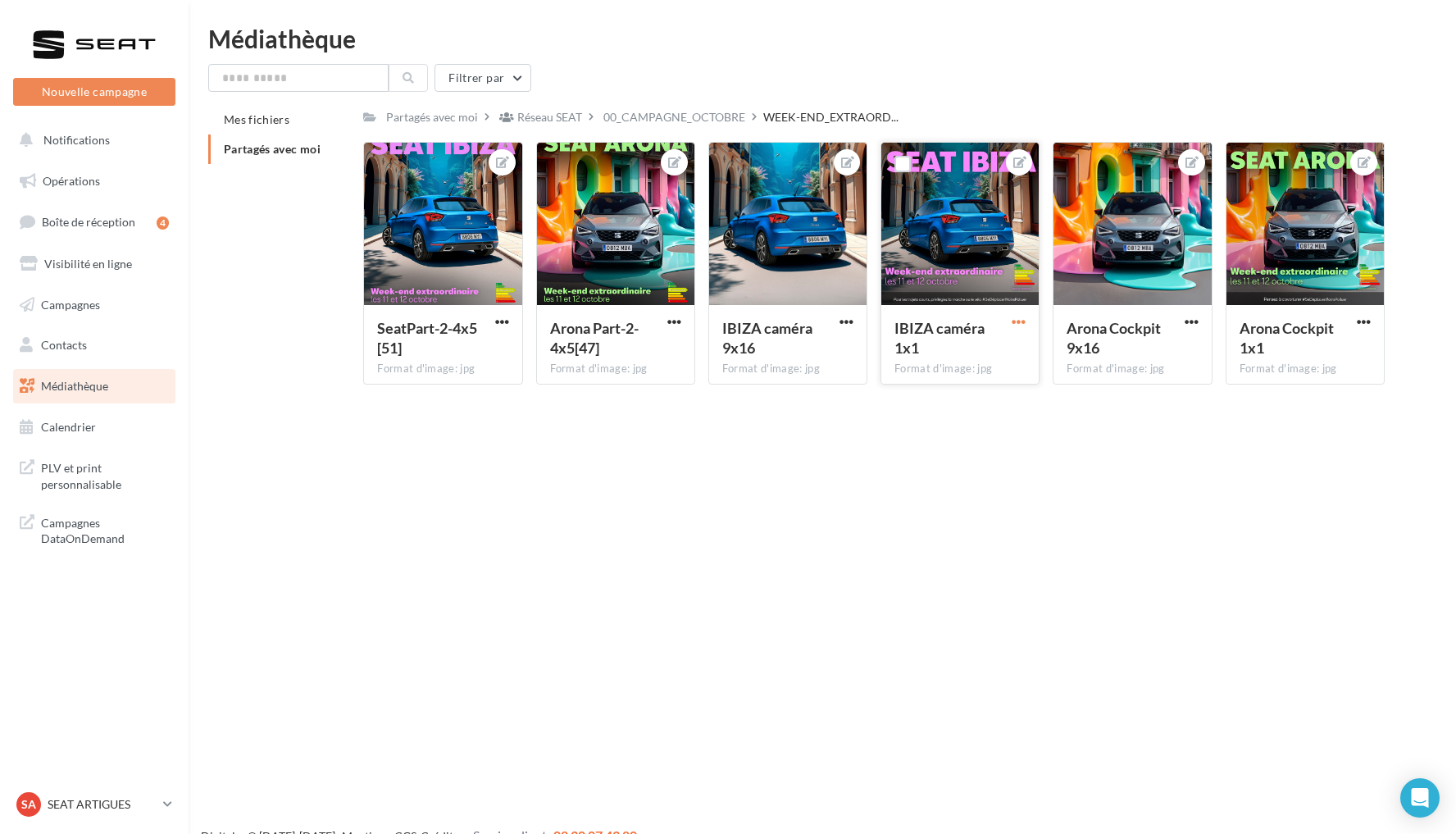
click at [1015, 321] on span "button" at bounding box center [1018, 321] width 14 height 14
click at [951, 552] on div "Nouvelle campagne Nouvelle campagne Notifications Opérations Boîte de réception…" at bounding box center [728, 444] width 1456 height 834
click at [1011, 321] on button "button" at bounding box center [1018, 323] width 21 height 17
click at [950, 399] on button "Télécharger" at bounding box center [943, 396] width 173 height 42
click at [119, 800] on p "SEAT ARTIGUES" at bounding box center [101, 805] width 109 height 17
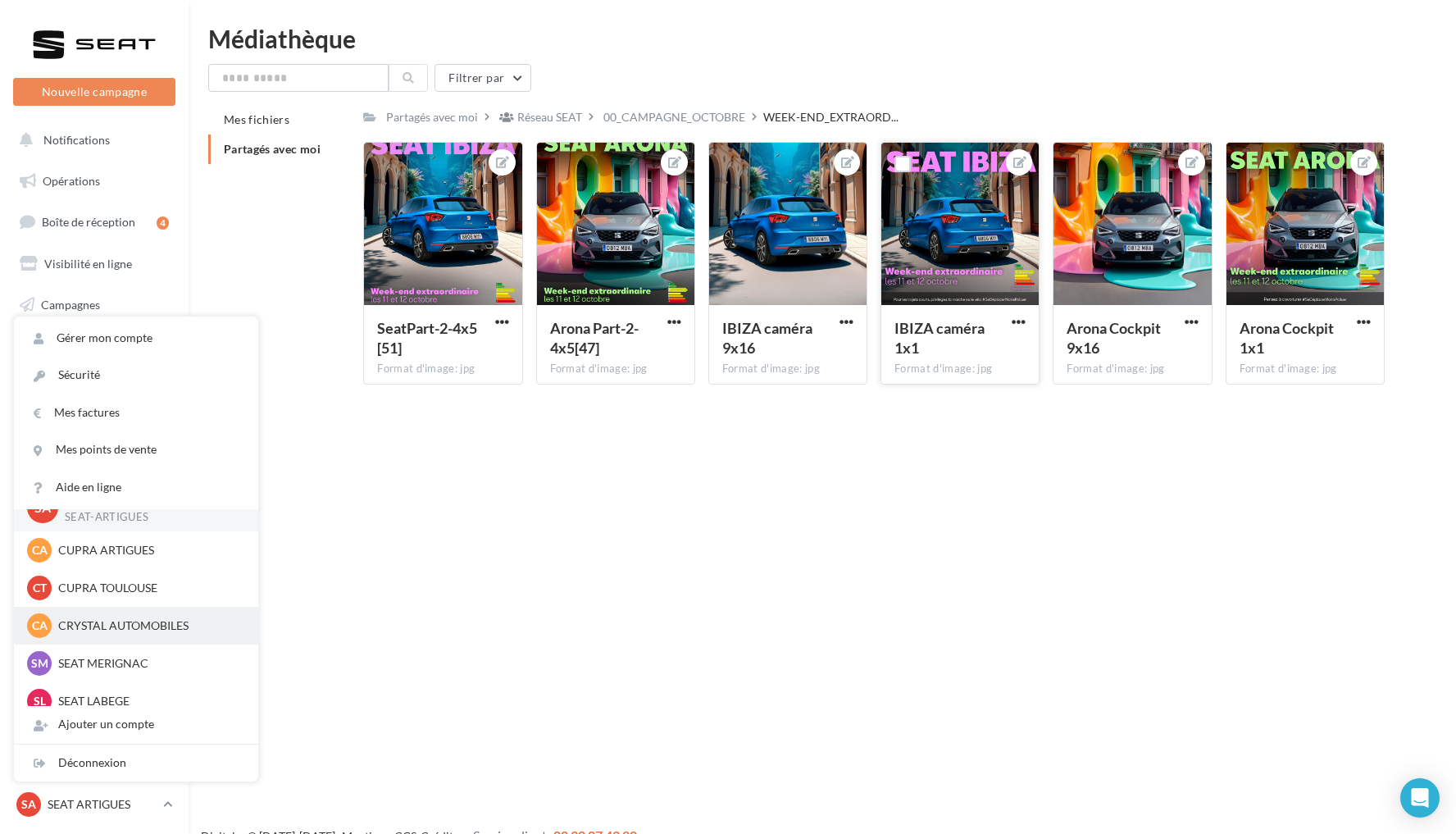
scroll to position [27, 0]
click at [109, 611] on div "CA CRYSTAL AUTOMOBILES cupra_merignac" at bounding box center [136, 624] width 218 height 25
